Goal: Use online tool/utility: Utilize a website feature to perform a specific function

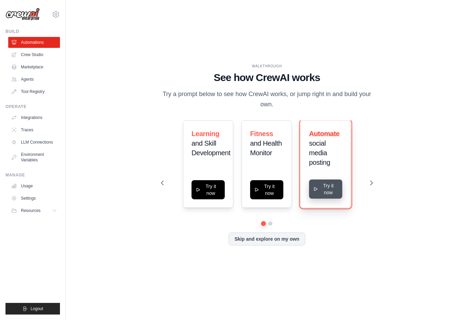
click at [329, 196] on button "Try it now" at bounding box center [325, 189] width 33 height 19
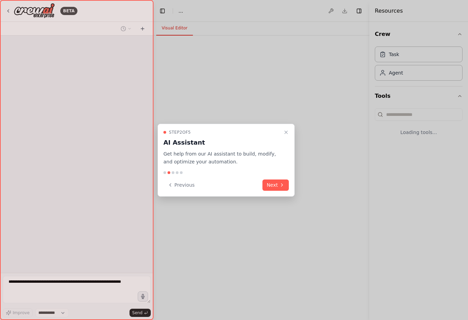
click at [285, 193] on div "Step 2 of 5 AI Assistant Get help from our AI assistant to build, modify, and o…" at bounding box center [225, 160] width 137 height 73
select select "****"
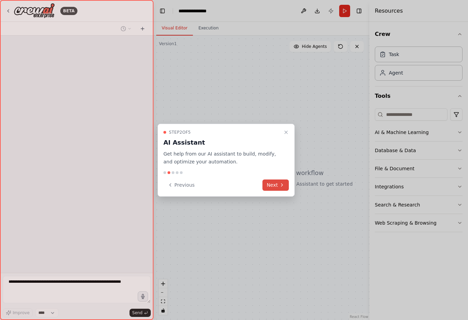
click at [281, 188] on button "Next" at bounding box center [275, 185] width 26 height 11
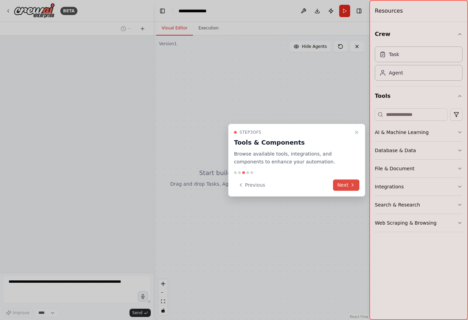
click at [340, 184] on button "Next" at bounding box center [346, 185] width 26 height 11
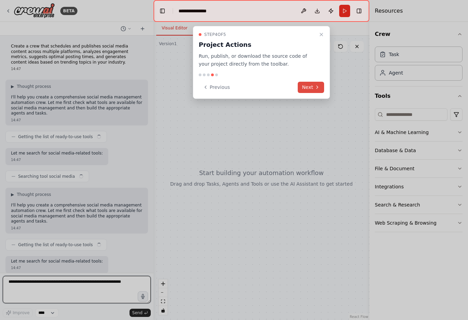
scroll to position [5, 0]
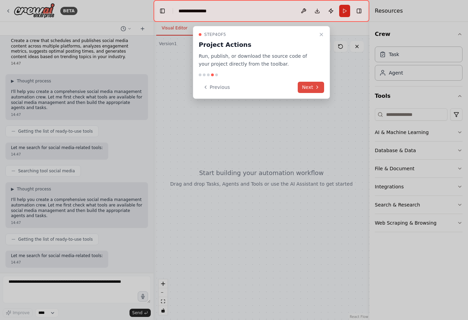
click at [312, 89] on button "Next" at bounding box center [311, 87] width 26 height 11
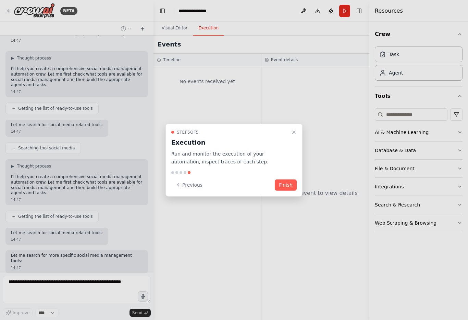
scroll to position [63, 0]
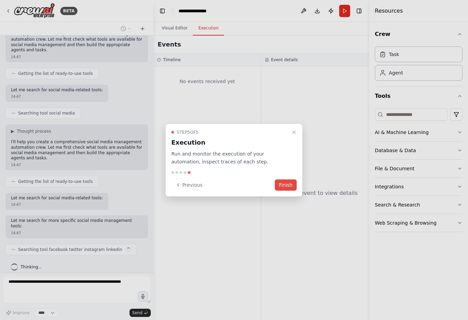
click at [282, 188] on button "Finish" at bounding box center [286, 184] width 22 height 11
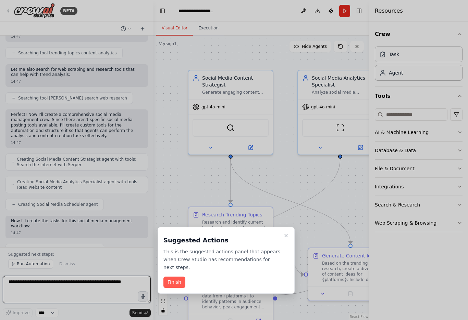
scroll to position [714, 0]
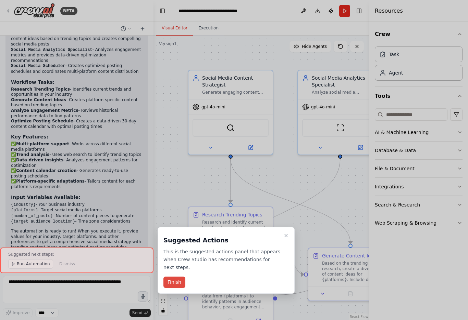
click at [171, 280] on button "Finish" at bounding box center [174, 282] width 22 height 11
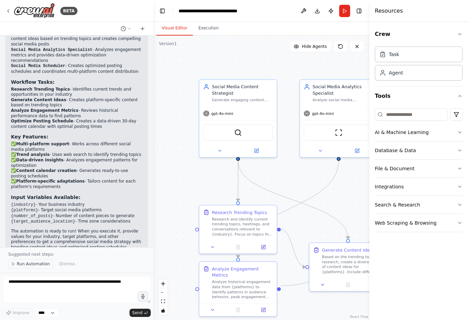
click at [26, 264] on span "Run Automation" at bounding box center [33, 264] width 33 height 5
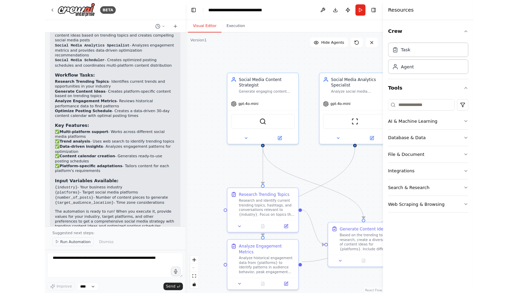
scroll to position [688, 0]
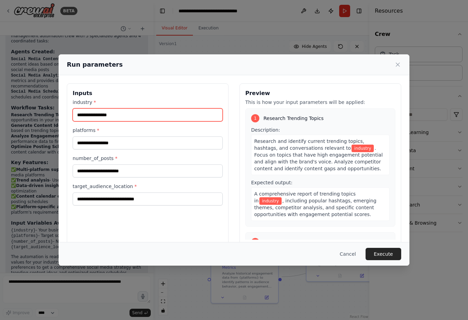
click at [185, 116] on input "industry *" at bounding box center [148, 115] width 150 height 13
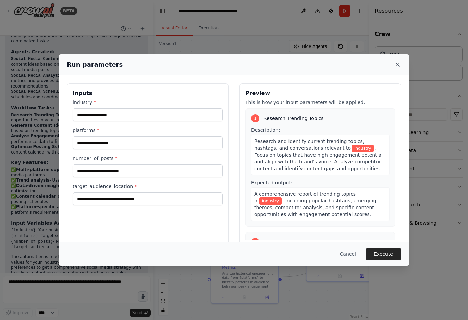
click at [396, 62] on icon at bounding box center [397, 64] width 7 height 7
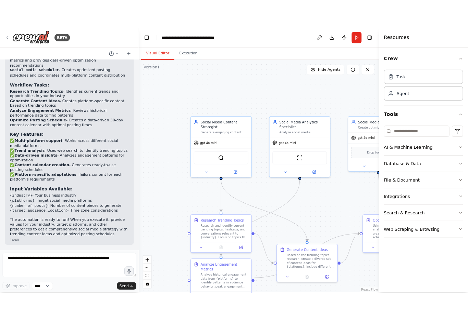
scroll to position [630, 0]
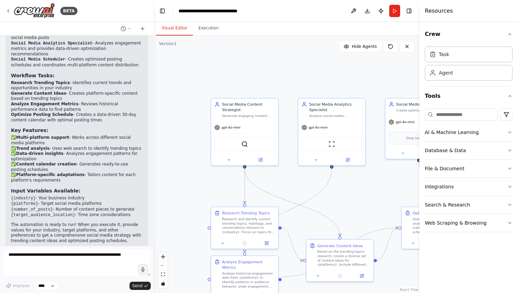
drag, startPoint x: 303, startPoint y: 106, endPoint x: 405, endPoint y: 90, distance: 103.5
click at [307, 105] on div "Social Media Analytics Specialist Analyze social media engagement metrics, iden…" at bounding box center [331, 110] width 67 height 23
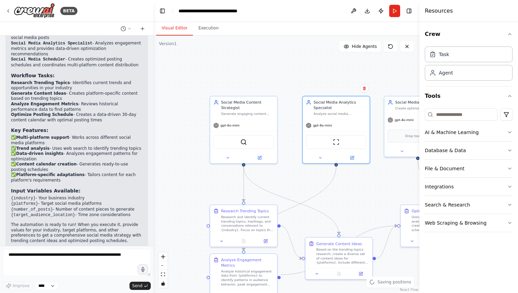
click at [243, 45] on div ".deletable-edge-delete-btn { width: 20px; height: 20px; border: 0px solid #ffff…" at bounding box center [286, 165] width 266 height 258
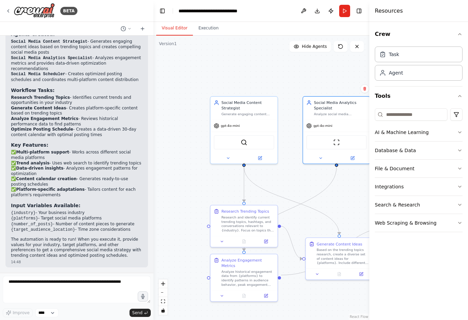
scroll to position [597, 0]
